Goal: Task Accomplishment & Management: Use online tool/utility

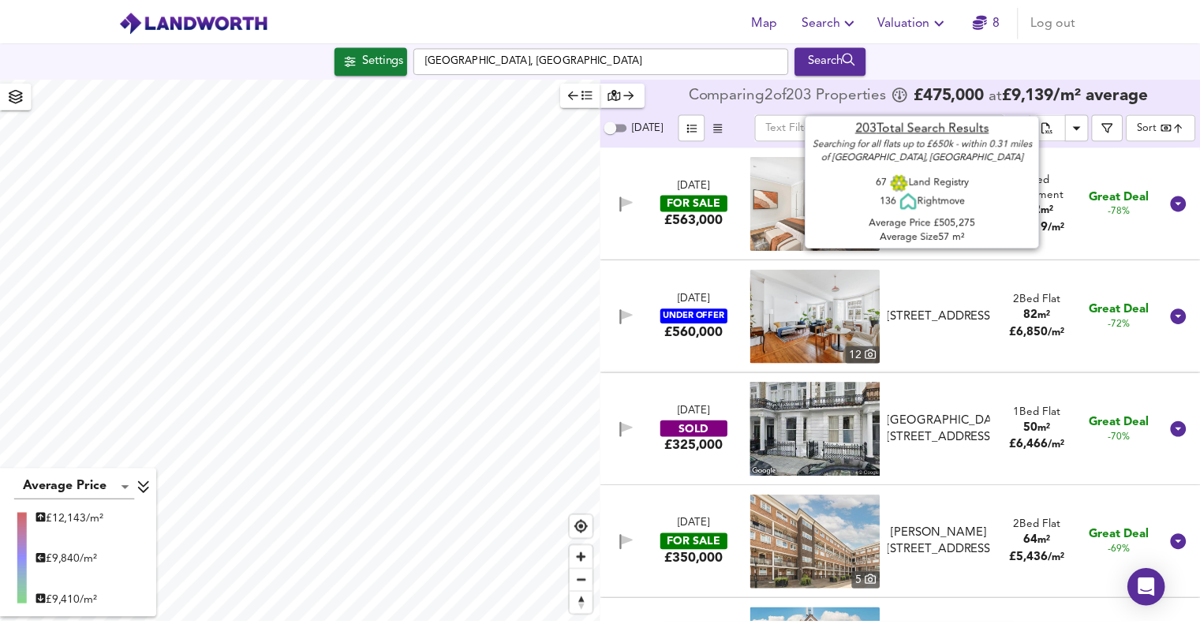
scroll to position [16878, 0]
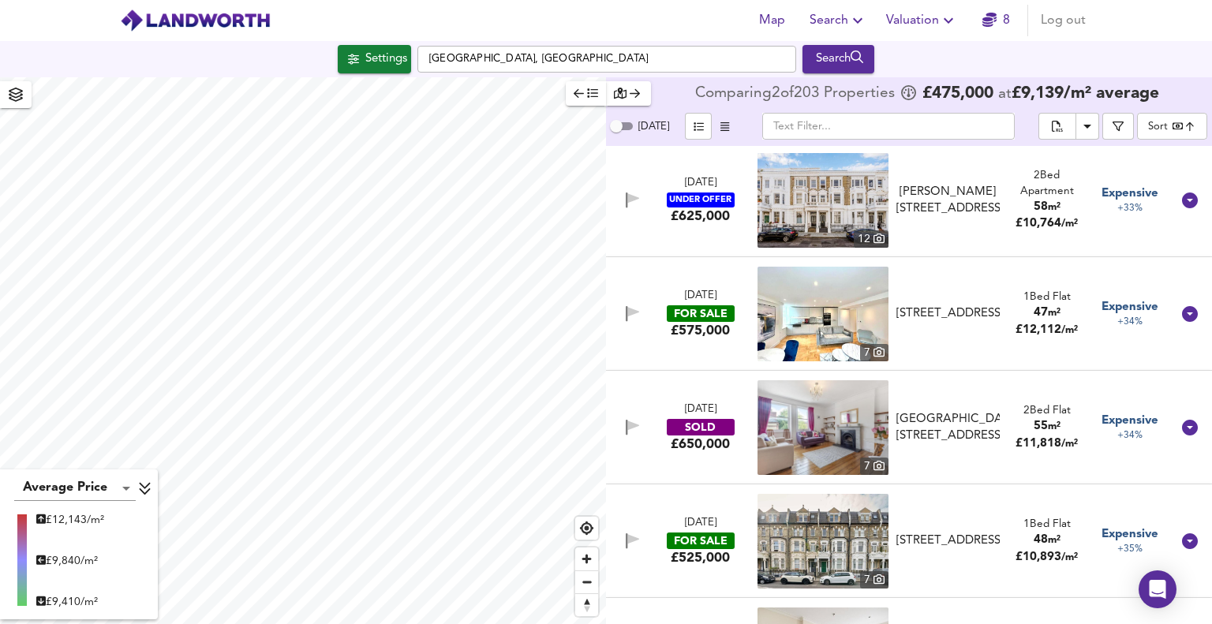
click at [915, 20] on span "Valuation" at bounding box center [922, 20] width 72 height 22
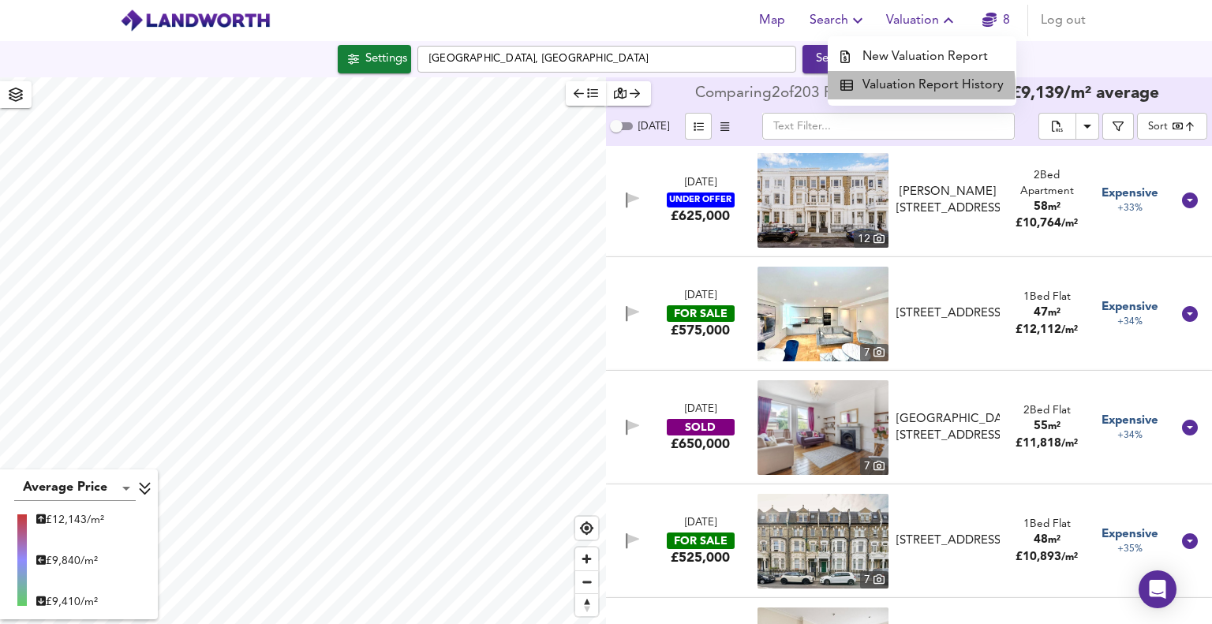
click at [898, 88] on li "Valuation Report History" at bounding box center [921, 85] width 189 height 28
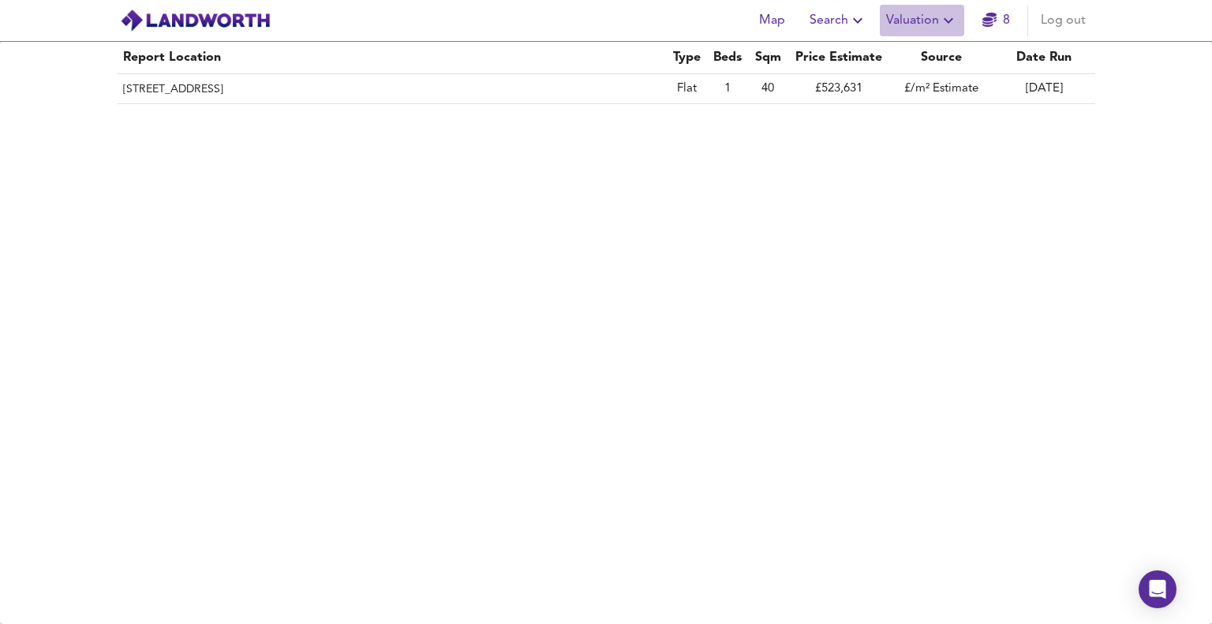
click at [911, 23] on span "Valuation" at bounding box center [922, 20] width 72 height 22
click at [896, 55] on li "New Valuation Report" at bounding box center [921, 57] width 189 height 28
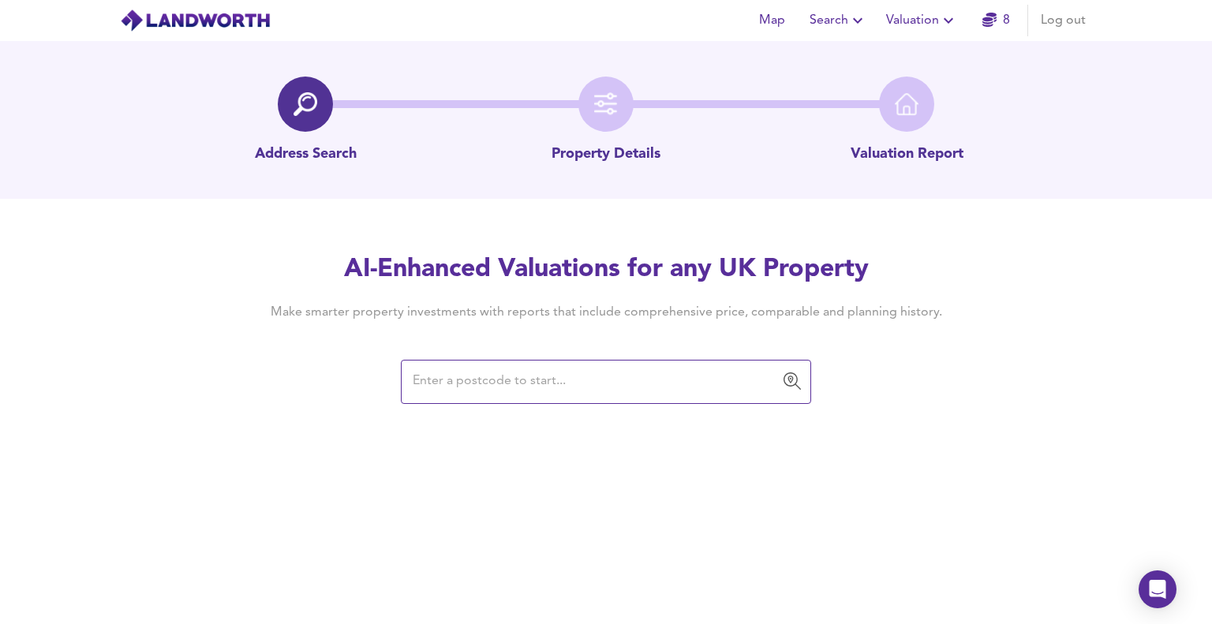
click at [475, 383] on input "text" at bounding box center [594, 382] width 372 height 30
click at [486, 381] on input "text" at bounding box center [594, 382] width 372 height 30
paste input "W14 9BS"
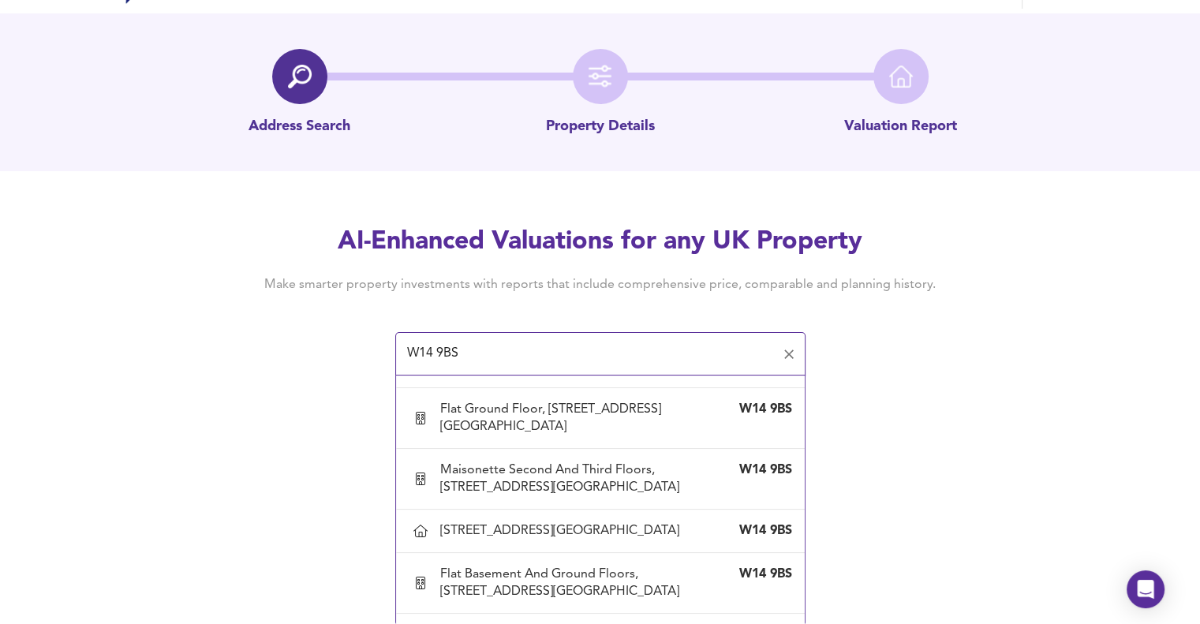
scroll to position [3155, 0]
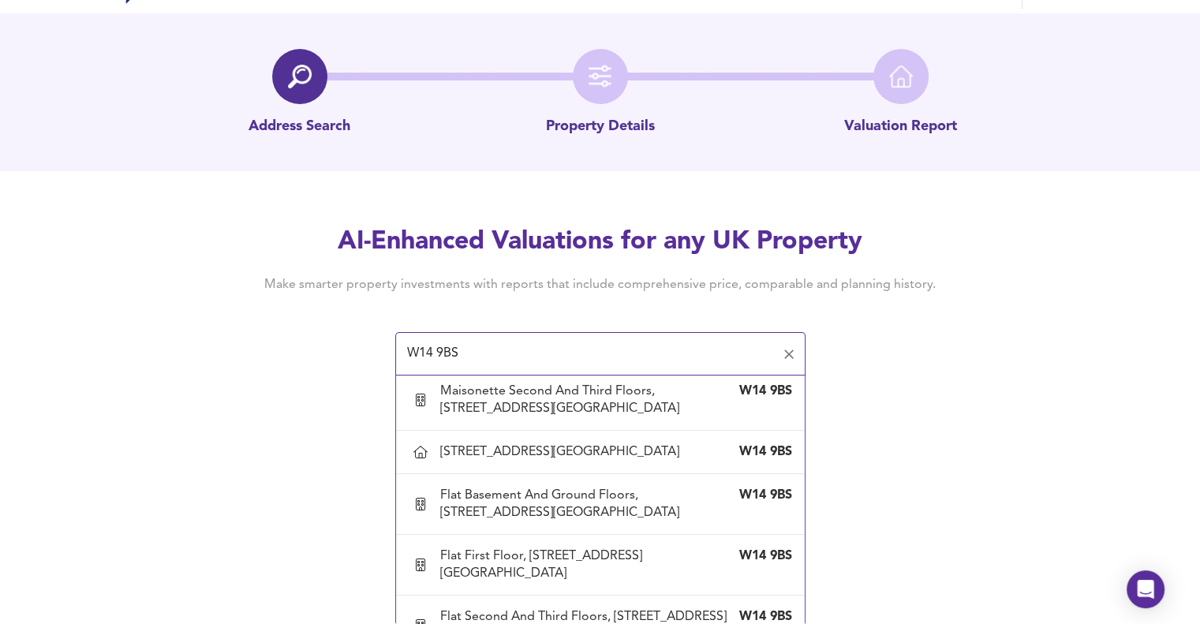
type input "Flat [GEOGRAPHIC_DATA][STREET_ADDRESS]"
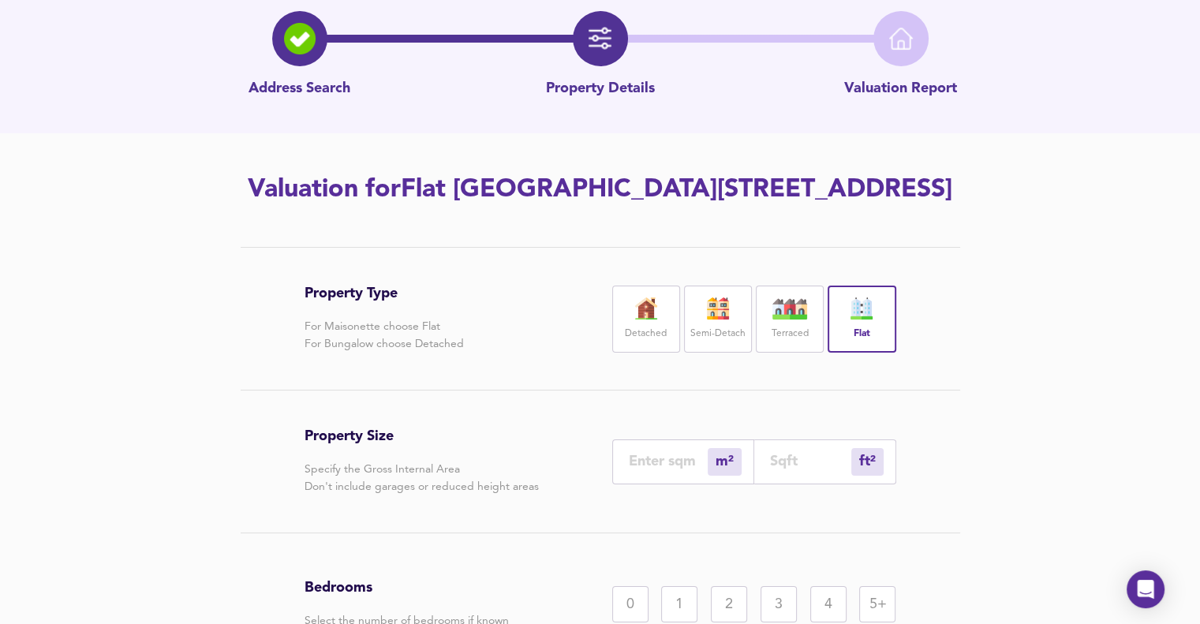
scroll to position [79, 0]
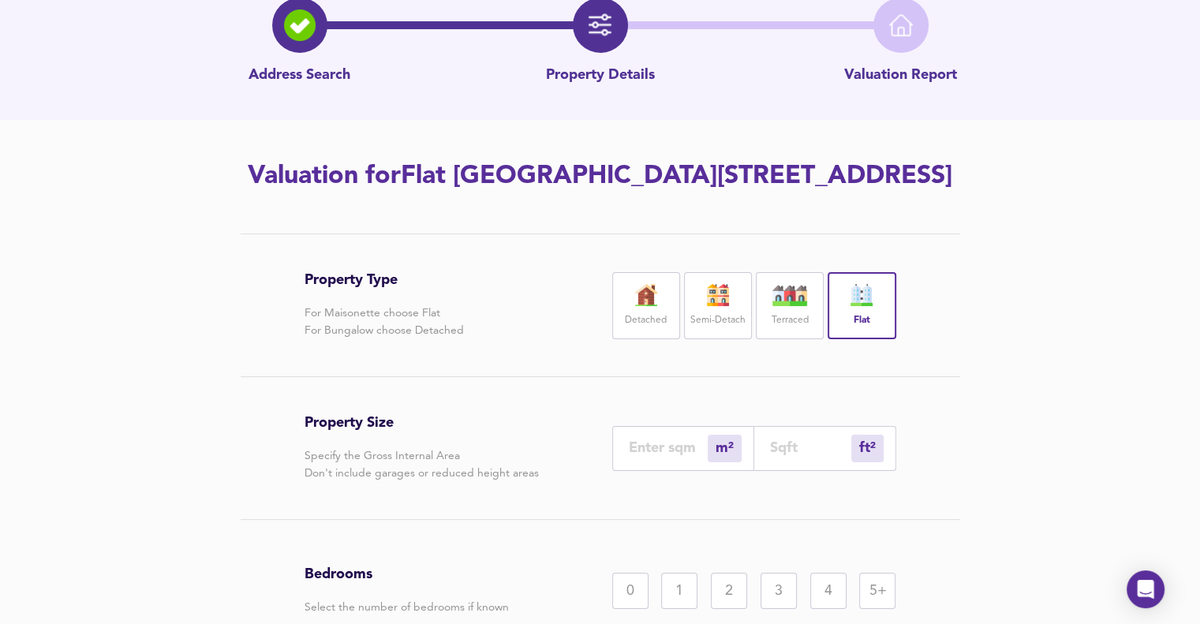
click at [655, 456] on input "number" at bounding box center [668, 447] width 79 height 17
type input "5"
type input "54"
type input "50"
type input "538"
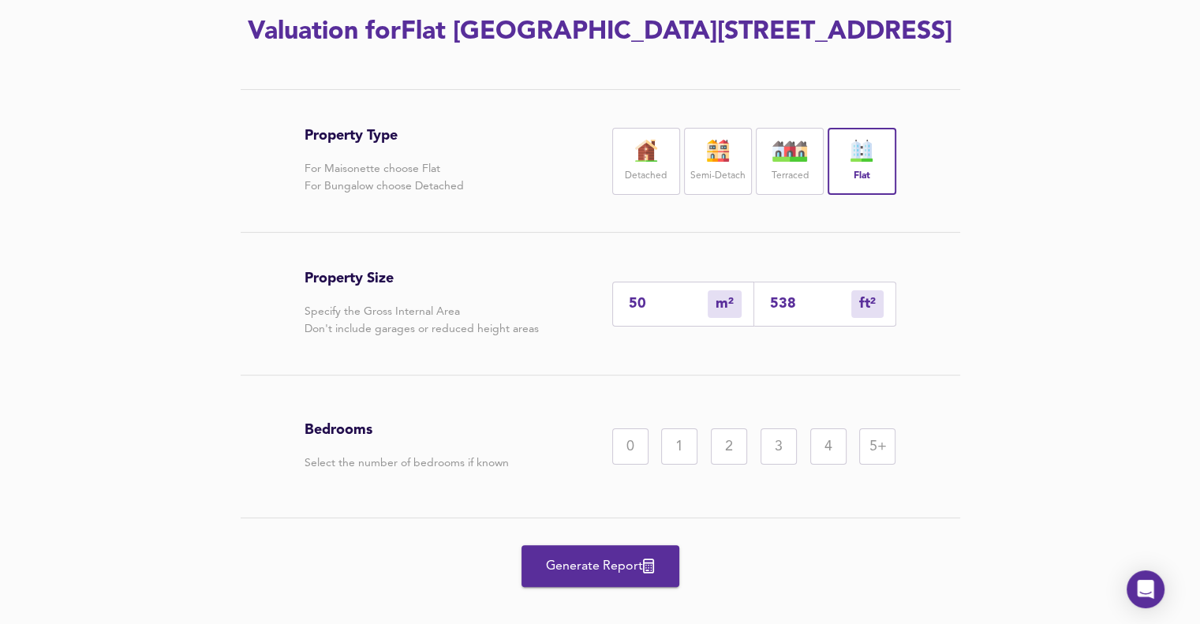
scroll to position [237, 0]
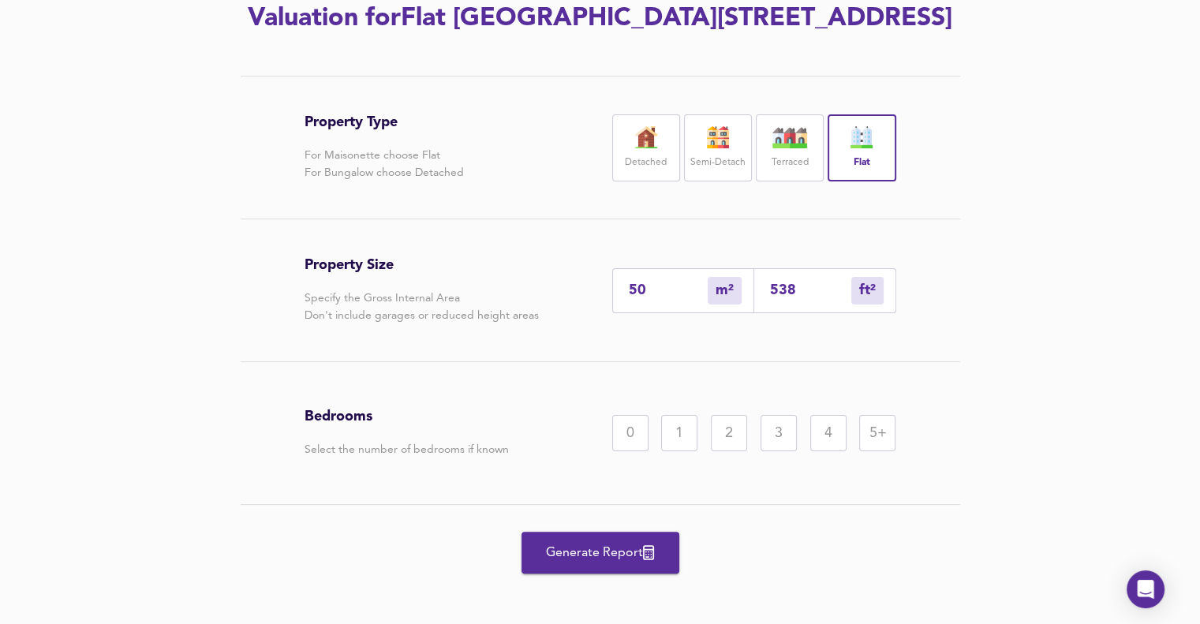
type input "50"
click at [678, 451] on div "1" at bounding box center [679, 433] width 36 height 36
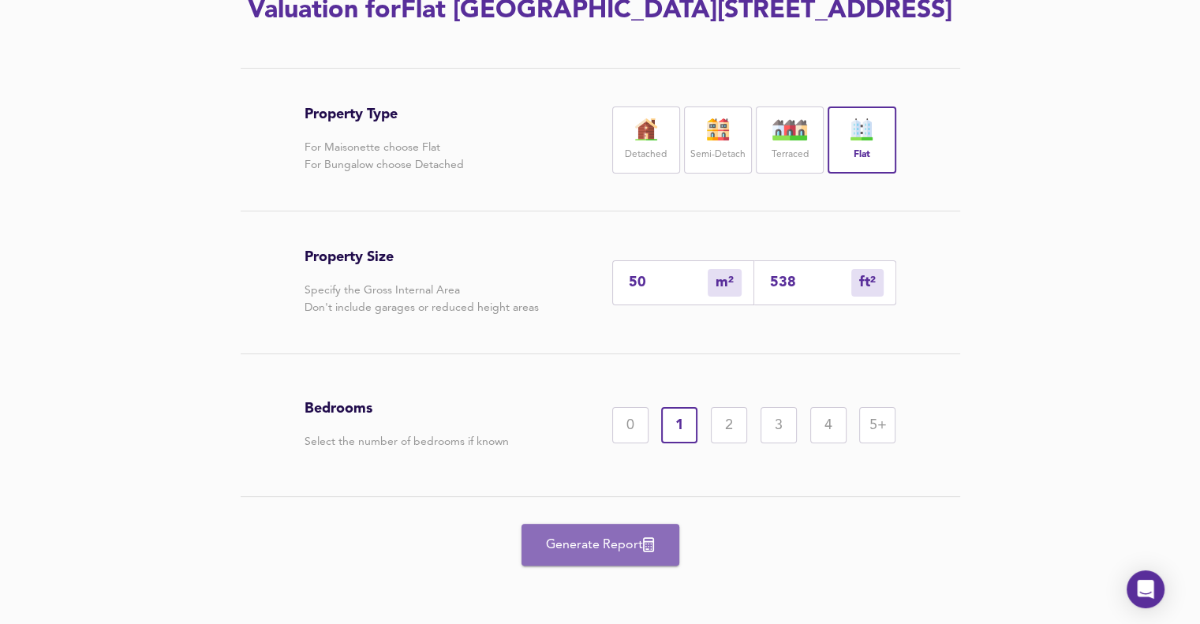
click at [588, 543] on span "Generate Report" at bounding box center [600, 545] width 126 height 22
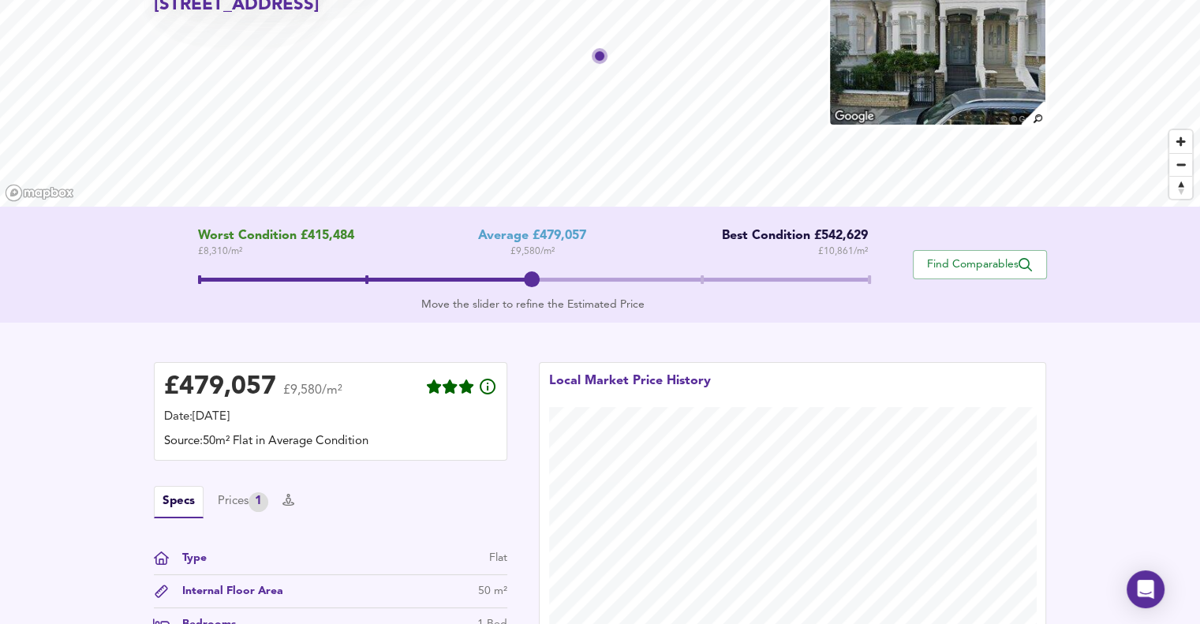
scroll to position [119, 0]
